Goal: Information Seeking & Learning: Understand process/instructions

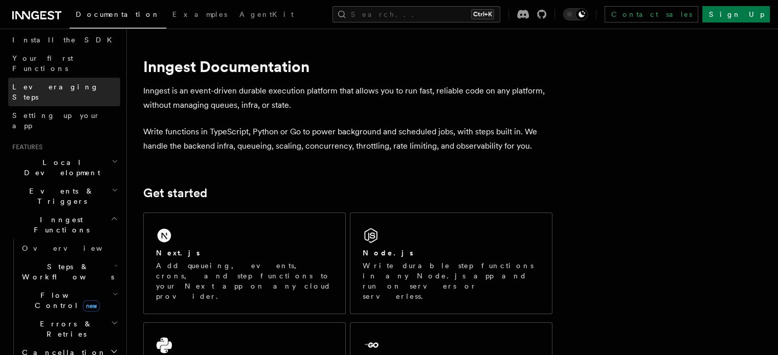
scroll to position [123, 0]
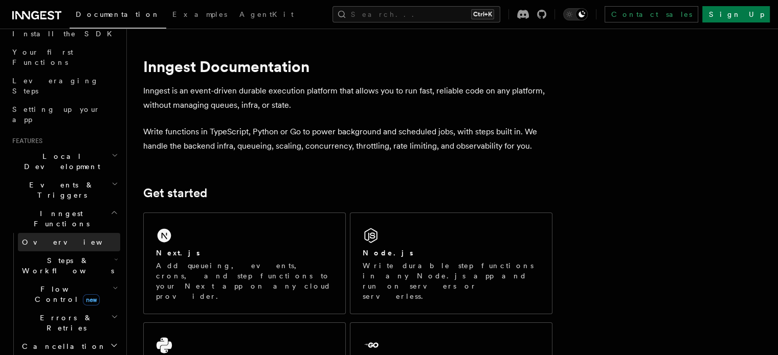
click at [77, 233] on link "Overview" at bounding box center [69, 242] width 102 height 18
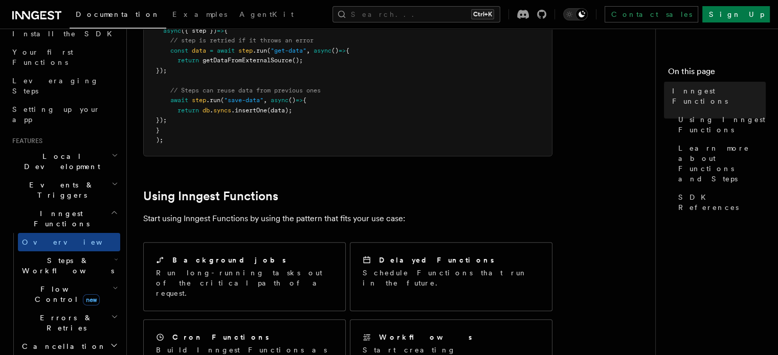
scroll to position [368, 0]
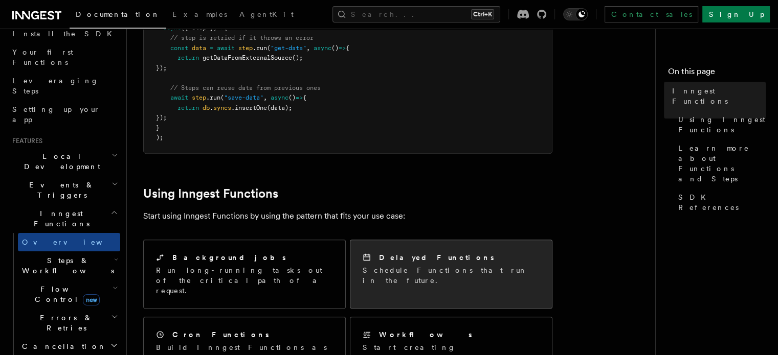
click at [504, 243] on div "Delayed Functions Schedule Functions that run in the future." at bounding box center [450, 269] width 201 height 58
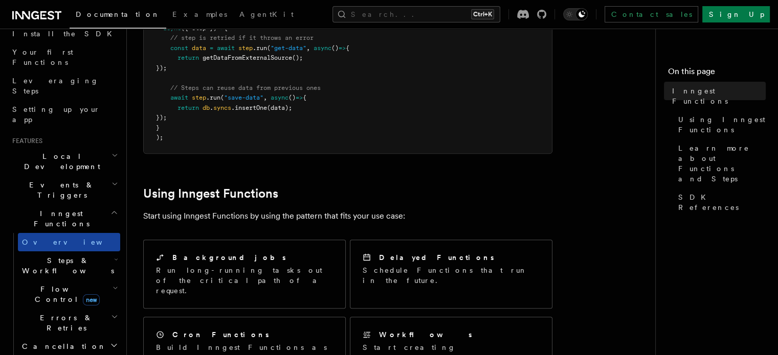
click at [60, 233] on link "Overview" at bounding box center [69, 242] width 102 height 18
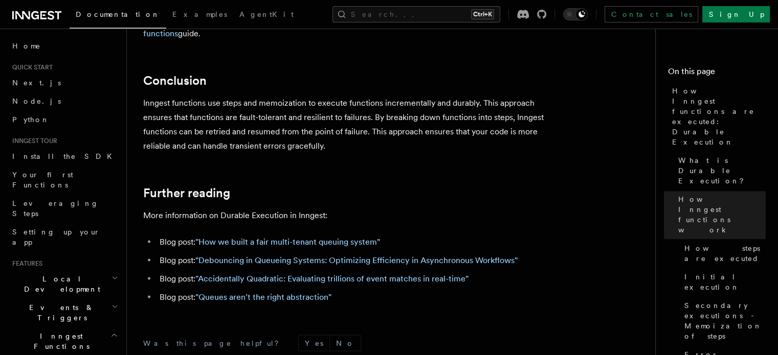
scroll to position [2069, 0]
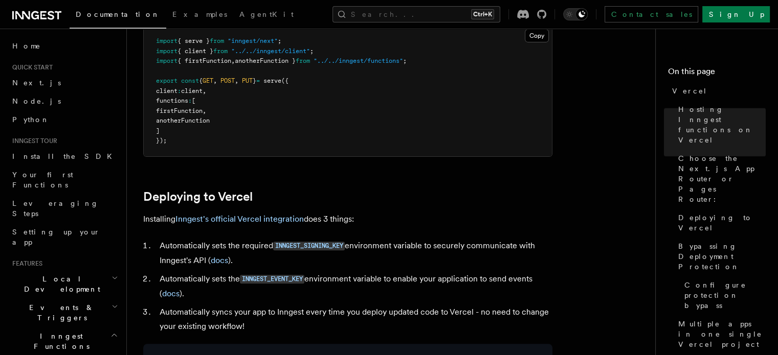
scroll to position [368, 0]
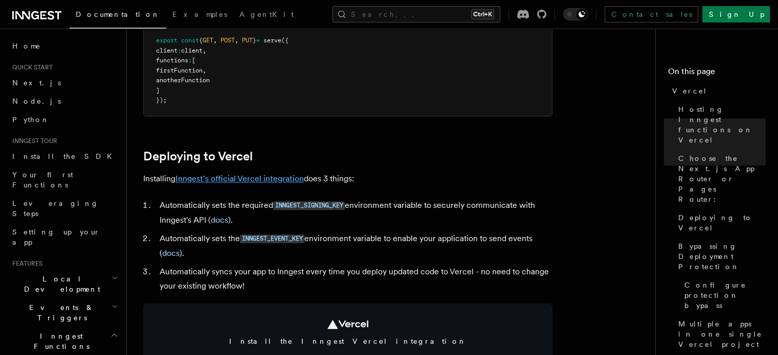
click at [288, 179] on link "Inngest's official Vercel integration" at bounding box center [239, 179] width 128 height 10
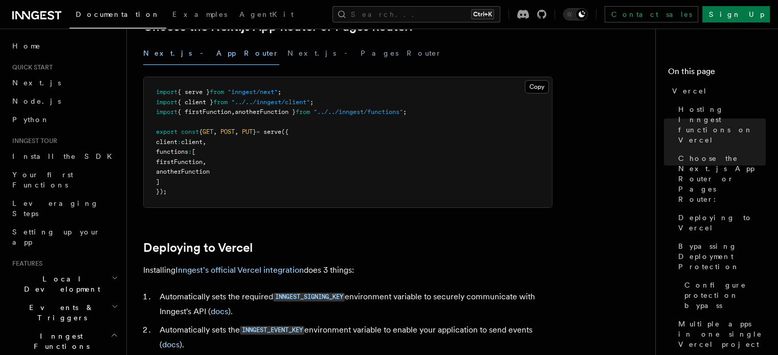
scroll to position [276, 0]
click at [256, 272] on link "Inngest's official Vercel integration" at bounding box center [239, 270] width 128 height 10
